Goal: Task Accomplishment & Management: Use online tool/utility

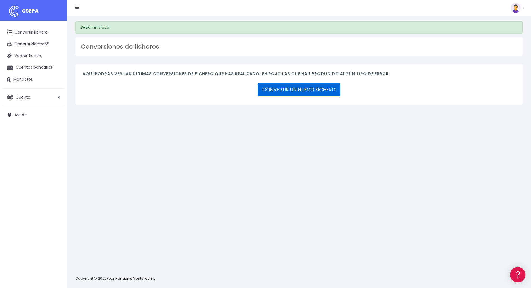
click at [277, 94] on link "CONVERTIR UN NUEVO FICHERO" at bounding box center [299, 89] width 83 height 13
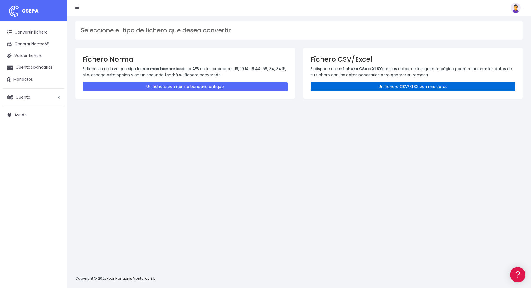
click at [359, 89] on link "Un fichero CSV/XLSX con mis datos" at bounding box center [413, 86] width 205 height 9
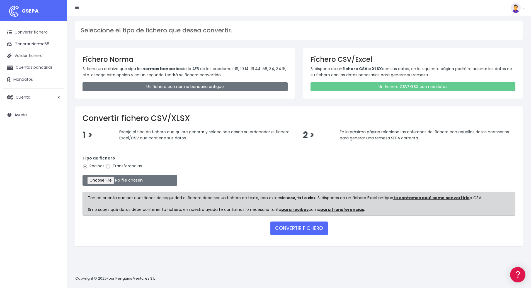
click at [109, 165] on input "Transferencias" at bounding box center [108, 166] width 5 height 5
radio input "true"
click at [107, 179] on input "file" at bounding box center [130, 180] width 95 height 11
type input "C:\fakepath\Pago Proveedores Externos Septiembre.xlsx"
click at [287, 227] on button "CONVERTIR FICHERO" at bounding box center [299, 227] width 57 height 13
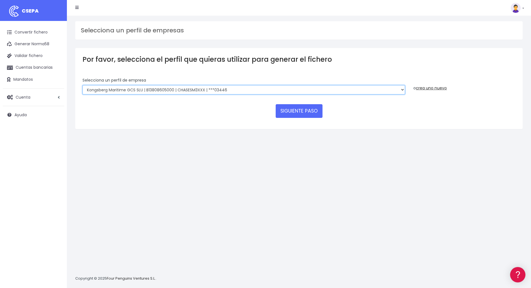
click at [249, 89] on select "Kongsberg Maritime GCS SLU | B13808605000 | CHASESM3XXX | ***03446 Kongsberg Ma…" at bounding box center [244, 89] width 323 height 9
click at [83, 85] on select "Kongsberg Maritime GCS SLU | B13808605000 | CHASESM3XXX | ***03446 Kongsberg Ma…" at bounding box center [244, 89] width 323 height 9
click at [227, 89] on select "Kongsberg Maritime GCS SLU | B13808605000 | CHASESM3XXX | ***03446 Kongsberg Ma…" at bounding box center [244, 89] width 323 height 9
click at [83, 85] on select "Kongsberg Maritime GCS SLU | B13808605000 | CHASESM3XXX | ***03446 Kongsberg Ma…" at bounding box center [244, 89] width 323 height 9
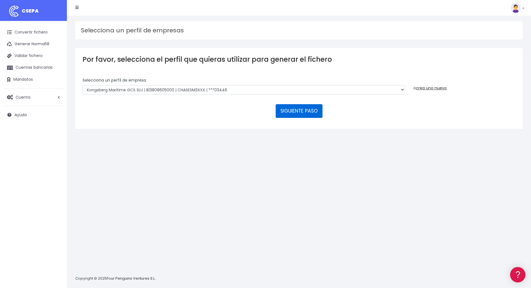
click at [297, 113] on button "SIGUIENTE PASO" at bounding box center [299, 110] width 47 height 13
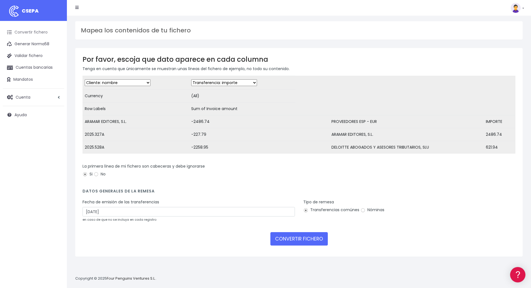
click at [28, 31] on link "Convertir fichero" at bounding box center [33, 32] width 61 height 12
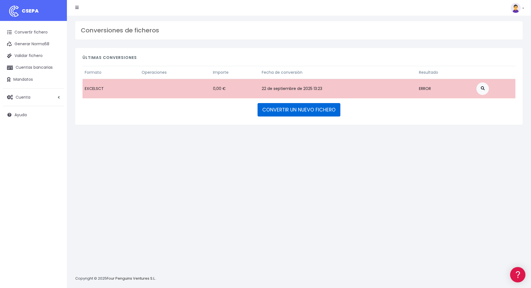
click at [291, 109] on link "CONVERTIR UN NUEVO FICHERO" at bounding box center [299, 109] width 83 height 13
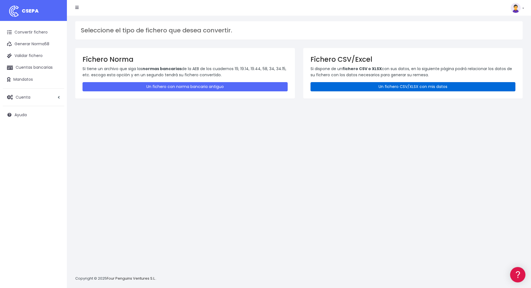
click at [365, 90] on link "Un fichero CSV/XLSX con mis datos" at bounding box center [413, 86] width 205 height 9
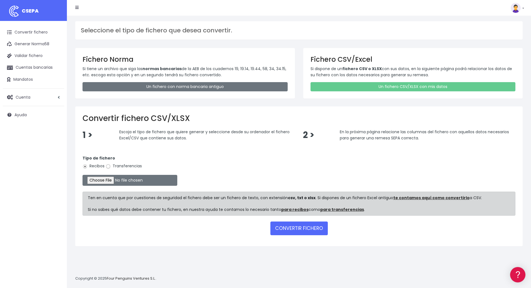
click at [108, 166] on input "Transferencias" at bounding box center [108, 166] width 5 height 5
radio input "true"
click at [105, 183] on input "file" at bounding box center [130, 180] width 95 height 11
type input "C:\fakepath\Fichero Pago Proveedores Ext. Península Septiembre.xlsx"
click at [293, 230] on button "CONVERTIR FICHERO" at bounding box center [299, 227] width 57 height 13
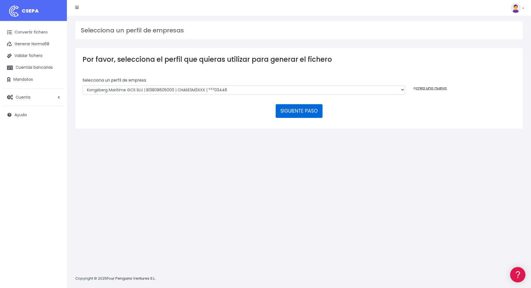
click at [290, 112] on button "SIGUIENTE PASO" at bounding box center [299, 110] width 47 height 13
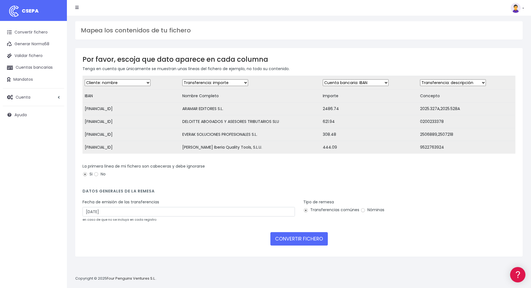
click at [118, 82] on select "Desechar campo Cliente: nombre Cliente: DNI Cliente: Email Cliente: referencia …" at bounding box center [118, 82] width 66 height 7
select select "iban"
click at [85, 79] on select "Desechar campo Cliente: nombre Cliente: DNI Cliente: Email Cliente: referencia …" at bounding box center [118, 82] width 66 height 7
click at [202, 81] on select "Desechar campo Cliente: nombre Cliente: DNI Cliente: Email Cliente: referencia …" at bounding box center [215, 82] width 66 height 7
select select "creditor"
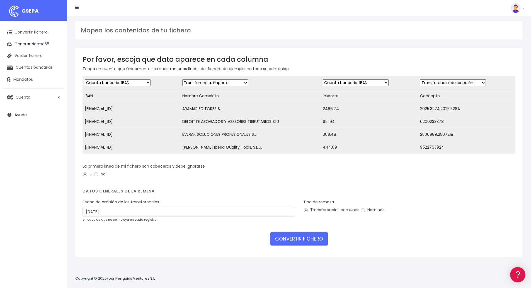
click at [182, 79] on select "Desechar campo Cliente: nombre Cliente: DNI Cliente: Email Cliente: referencia …" at bounding box center [215, 82] width 66 height 7
click at [338, 83] on select "Desechar campo Cliente: nombre Cliente: DNI Cliente: Email Cliente: referencia …" at bounding box center [356, 82] width 66 height 7
select select "amount"
click at [323, 79] on select "Desechar campo Cliente: nombre Cliente: DNI Cliente: Email Cliente: referencia …" at bounding box center [356, 82] width 66 height 7
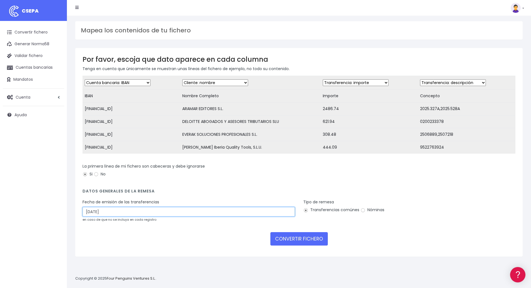
click at [121, 216] on input "24/09/2025" at bounding box center [189, 211] width 213 height 9
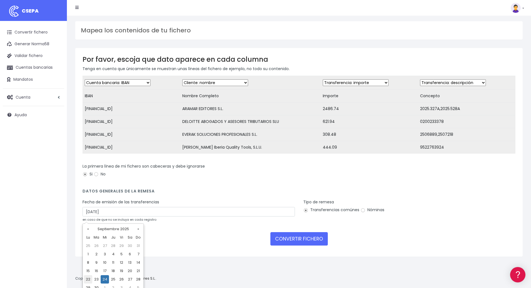
click at [89, 278] on td "22" at bounding box center [88, 279] width 8 height 8
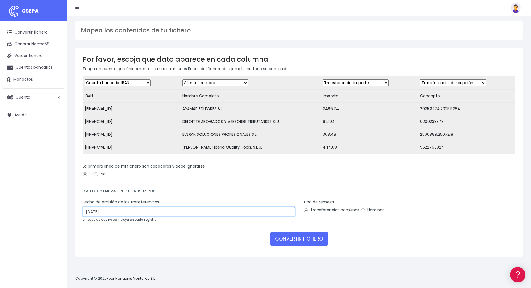
click at [125, 216] on input "22/09/2025" at bounding box center [189, 211] width 213 height 9
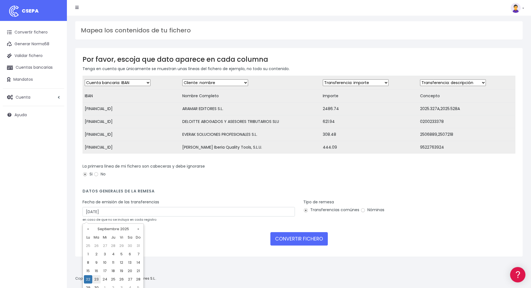
click at [96, 278] on td "23" at bounding box center [96, 279] width 8 height 8
type input "[DATE]"
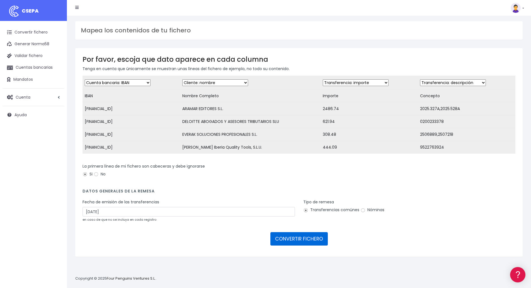
click at [306, 242] on button "CONVERTIR FICHERO" at bounding box center [299, 238] width 57 height 13
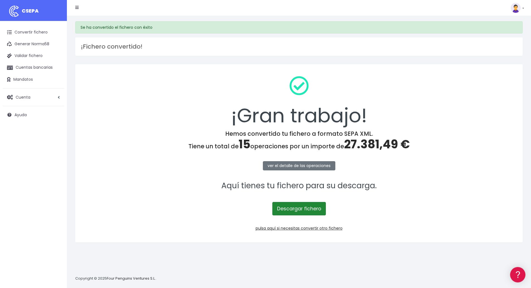
click at [297, 207] on link "Descargar fichero" at bounding box center [299, 208] width 54 height 13
click at [28, 32] on link "Convertir fichero" at bounding box center [33, 32] width 61 height 12
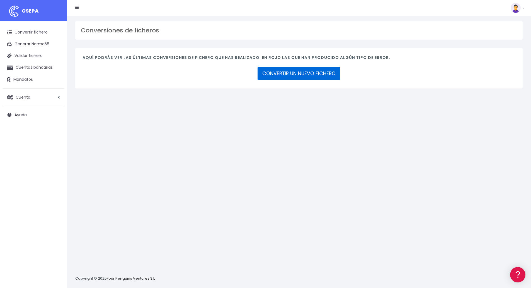
click at [277, 72] on link "CONVERTIR UN NUEVO FICHERO" at bounding box center [299, 73] width 83 height 13
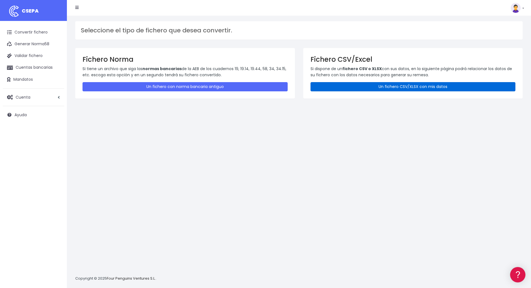
click at [354, 86] on link "Un fichero CSV/XLSX con mis datos" at bounding box center [413, 86] width 205 height 9
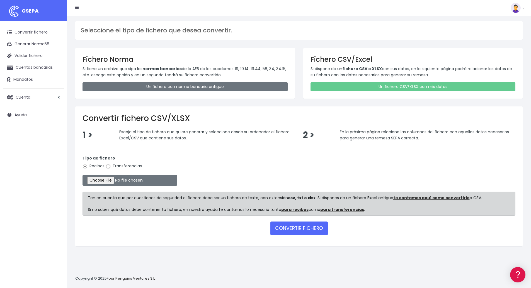
click at [109, 167] on input "Transferencias" at bounding box center [108, 166] width 5 height 5
radio input "true"
click at [106, 179] on input "file" at bounding box center [130, 180] width 95 height 11
type input "C:\fakepath\Fichero pago gastos empleados Península 09-2025.xlsx"
click at [299, 229] on button "CONVERTIR FICHERO" at bounding box center [299, 227] width 57 height 13
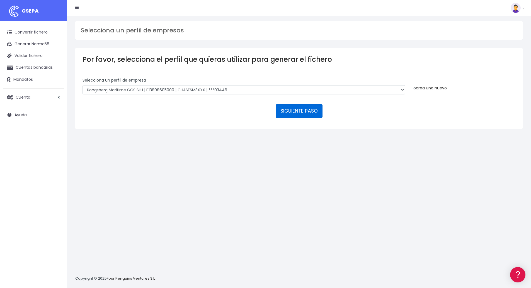
click at [298, 111] on button "SIGUIENTE PASO" at bounding box center [299, 110] width 47 height 13
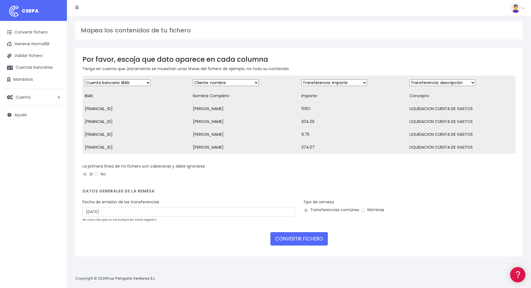
click at [119, 221] on small "en caso de que no se incluya en cada registro" at bounding box center [120, 219] width 74 height 4
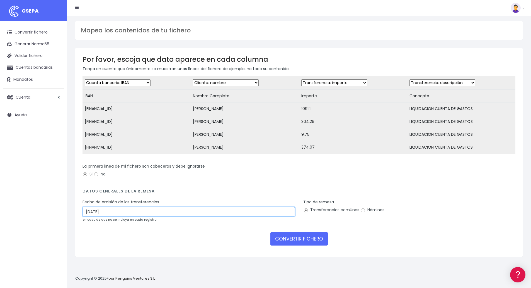
click at [120, 216] on input "[DATE]" at bounding box center [189, 211] width 213 height 9
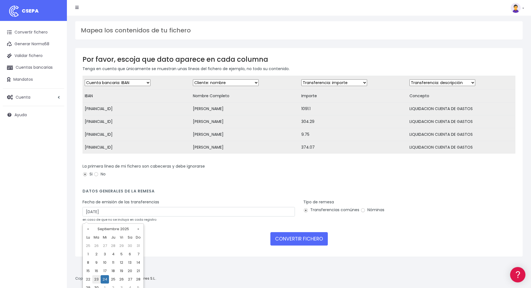
click at [98, 278] on td "23" at bounding box center [96, 279] width 8 height 8
type input "[DATE]"
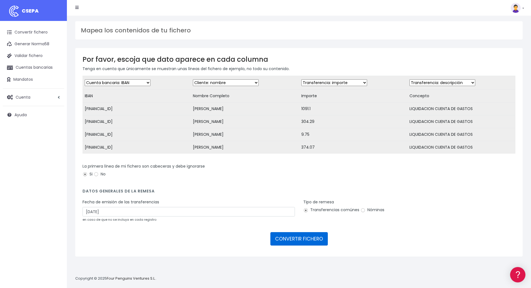
click at [296, 243] on button "CONVERTIR FICHERO" at bounding box center [299, 238] width 57 height 13
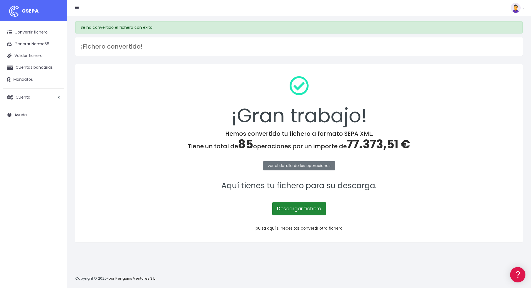
click at [295, 209] on link "Descargar fichero" at bounding box center [299, 208] width 54 height 13
